Goal: Transaction & Acquisition: Purchase product/service

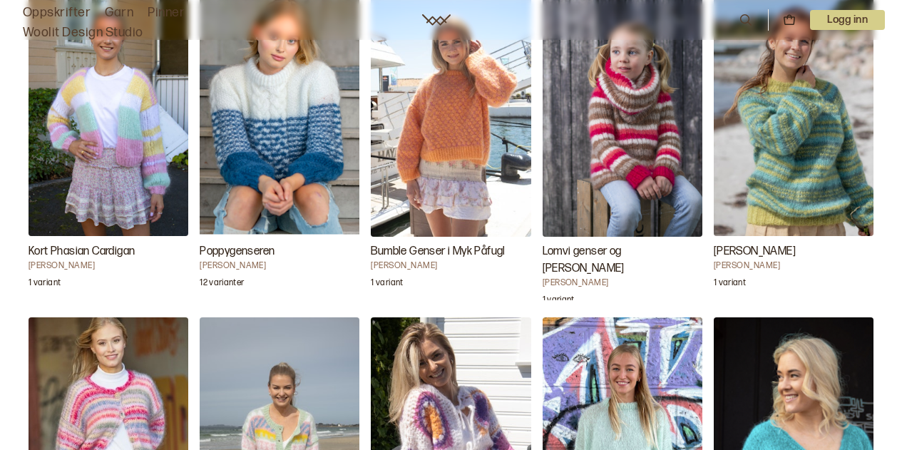
scroll to position [3426, 0]
click at [455, 108] on img "Bumble Genser i Myk Påfugl" at bounding box center [451, 116] width 160 height 240
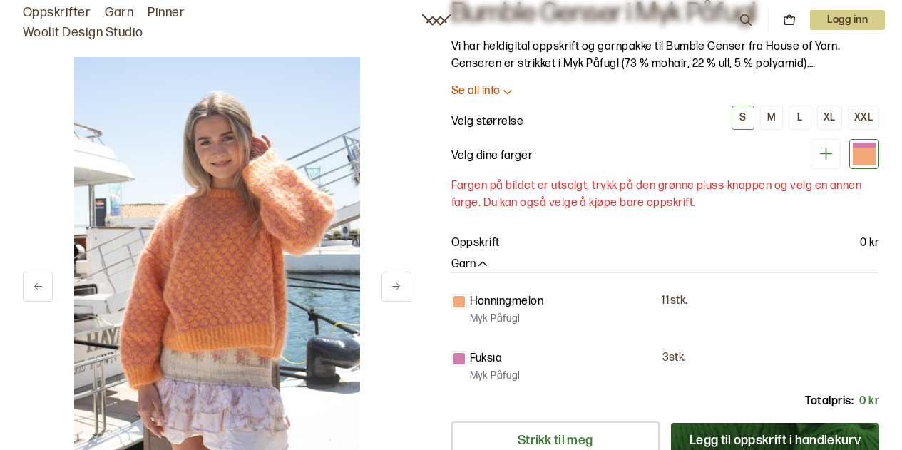
scroll to position [73, 0]
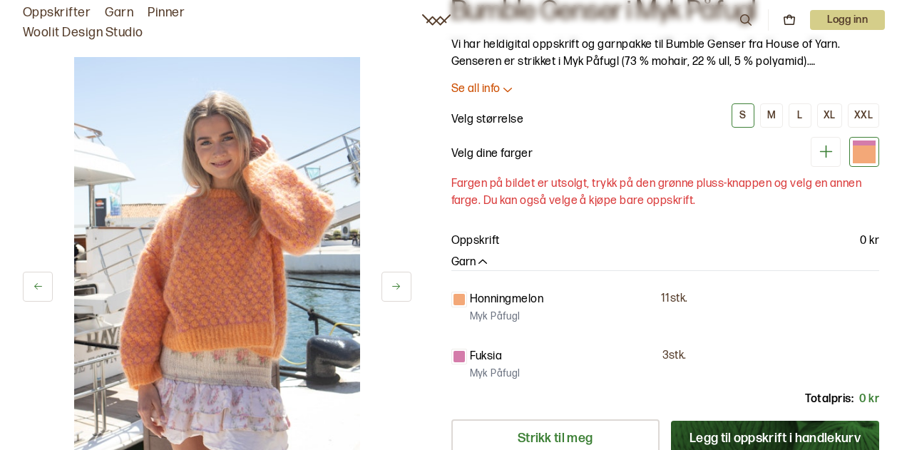
click at [511, 93] on icon at bounding box center [508, 89] width 14 height 14
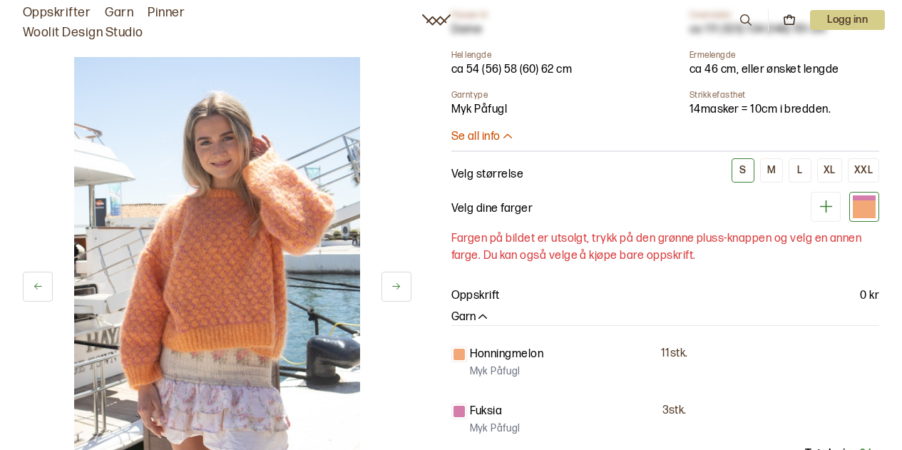
scroll to position [393, 0]
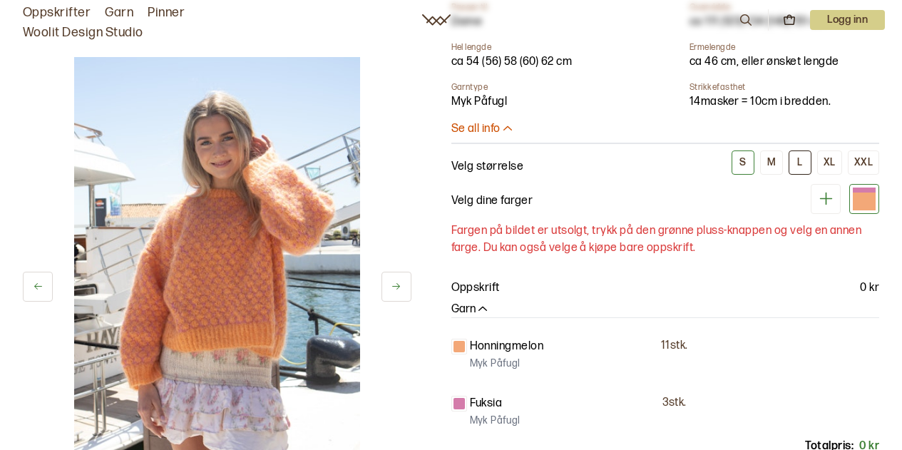
click at [802, 163] on div "L" at bounding box center [799, 162] width 5 height 13
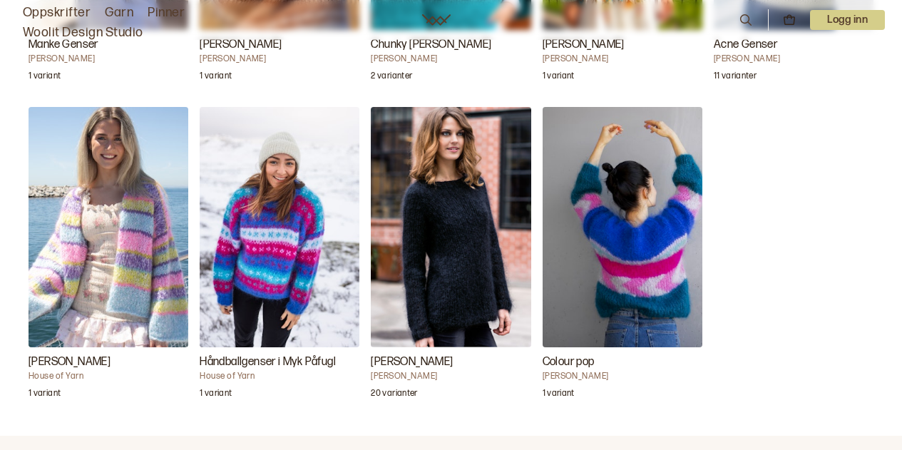
scroll to position [5550, 0]
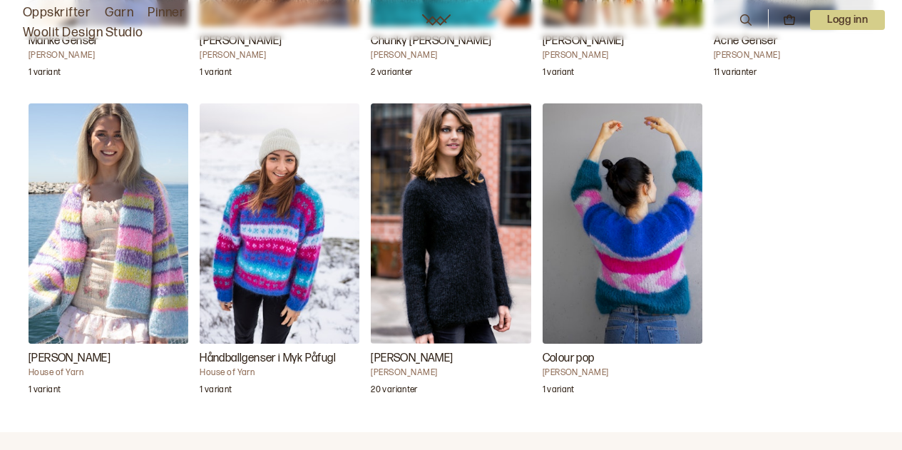
click at [611, 195] on img "Colour pop" at bounding box center [623, 223] width 160 height 240
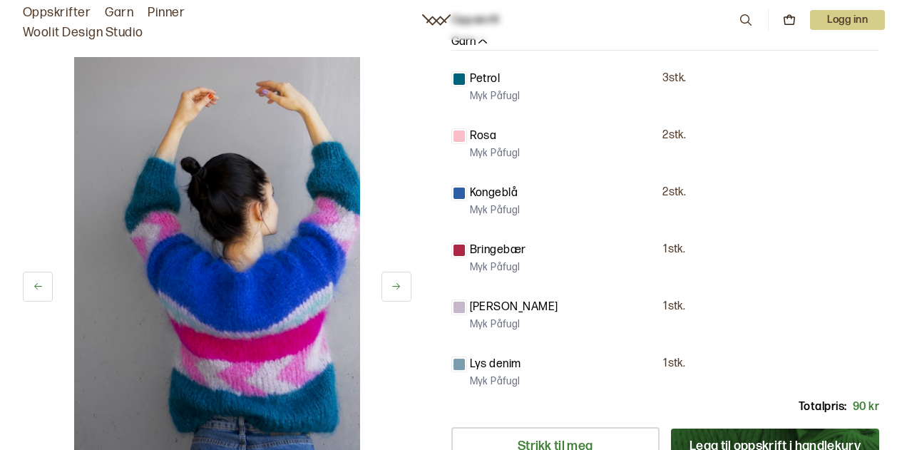
scroll to position [249, 0]
